Goal: Check status

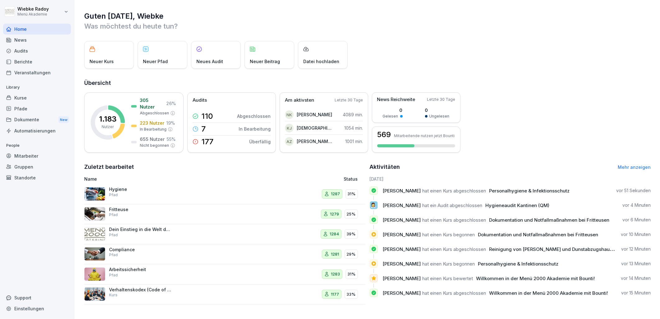
click at [27, 50] on div "Audits" at bounding box center [37, 50] width 68 height 11
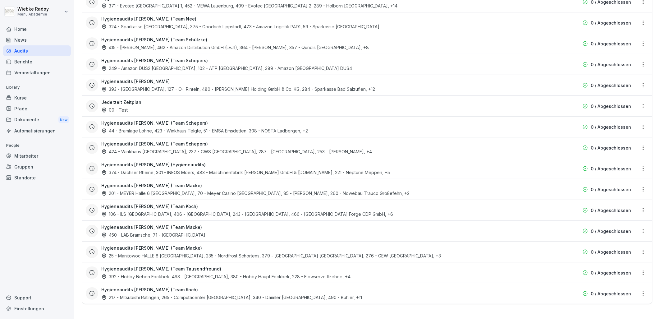
scroll to position [1201, 0]
click at [217, 268] on div "Hygieneaudits [PERSON_NAME] (Team Tausendfreund) 392 - [PERSON_NAME], 493 - [GE…" at bounding box center [327, 272] width 452 height 14
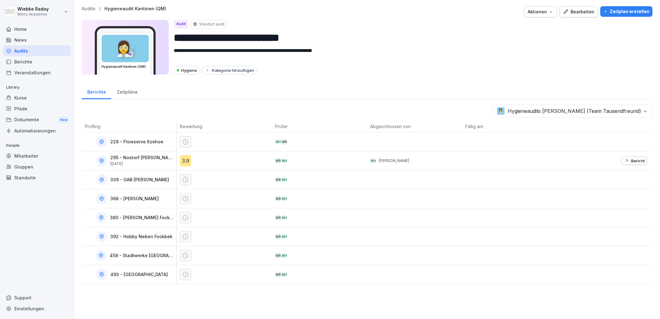
drag, startPoint x: 186, startPoint y: 162, endPoint x: 247, endPoint y: 173, distance: 61.9
click at [186, 162] on div "3.9" at bounding box center [185, 160] width 11 height 11
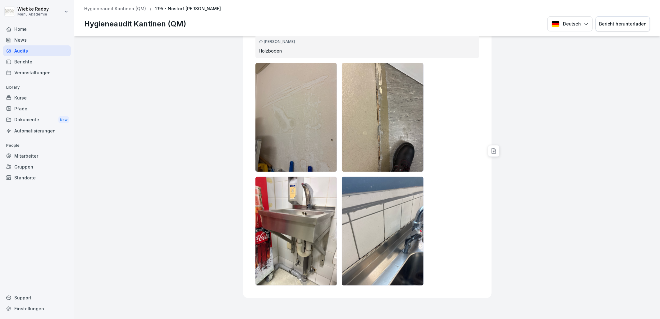
scroll to position [5287, 0]
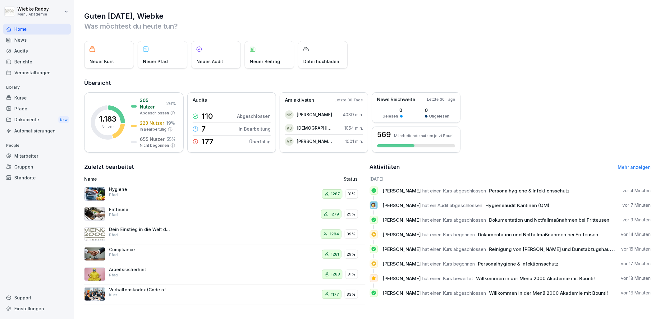
scroll to position [2, 0]
click at [259, 142] on p "Überfällig" at bounding box center [259, 141] width 21 height 7
